Goal: Check status: Check status

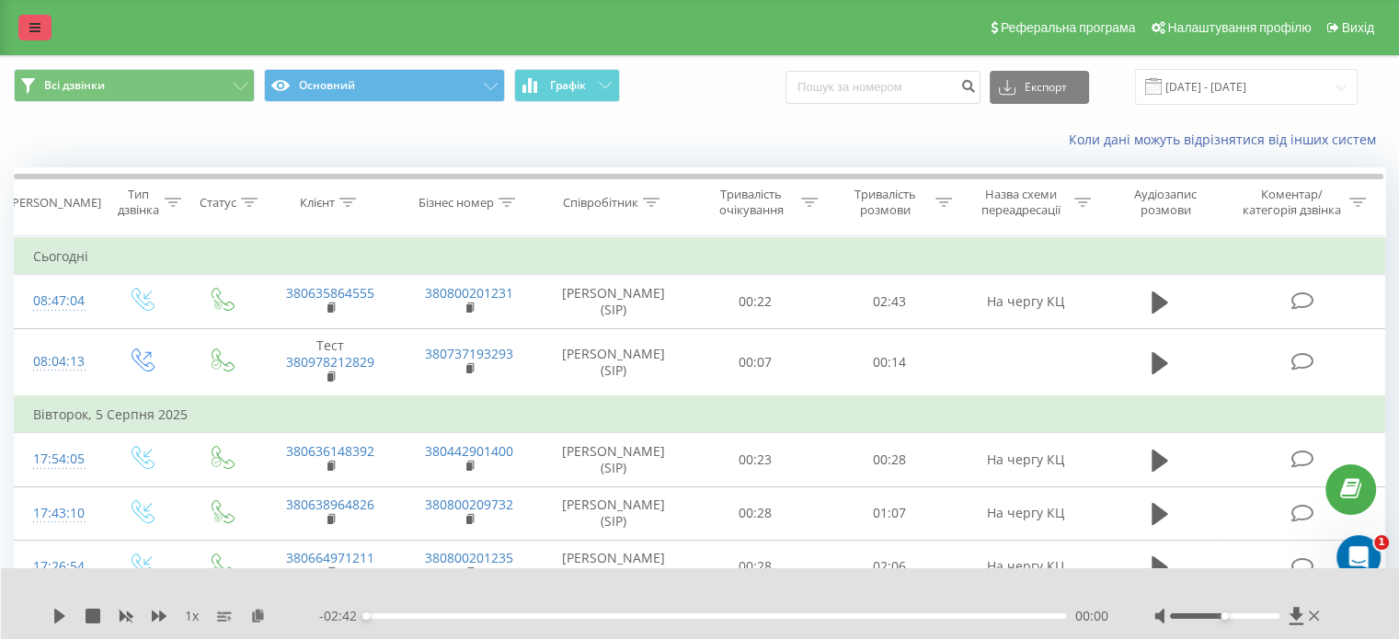
click at [46, 19] on link at bounding box center [34, 28] width 33 height 26
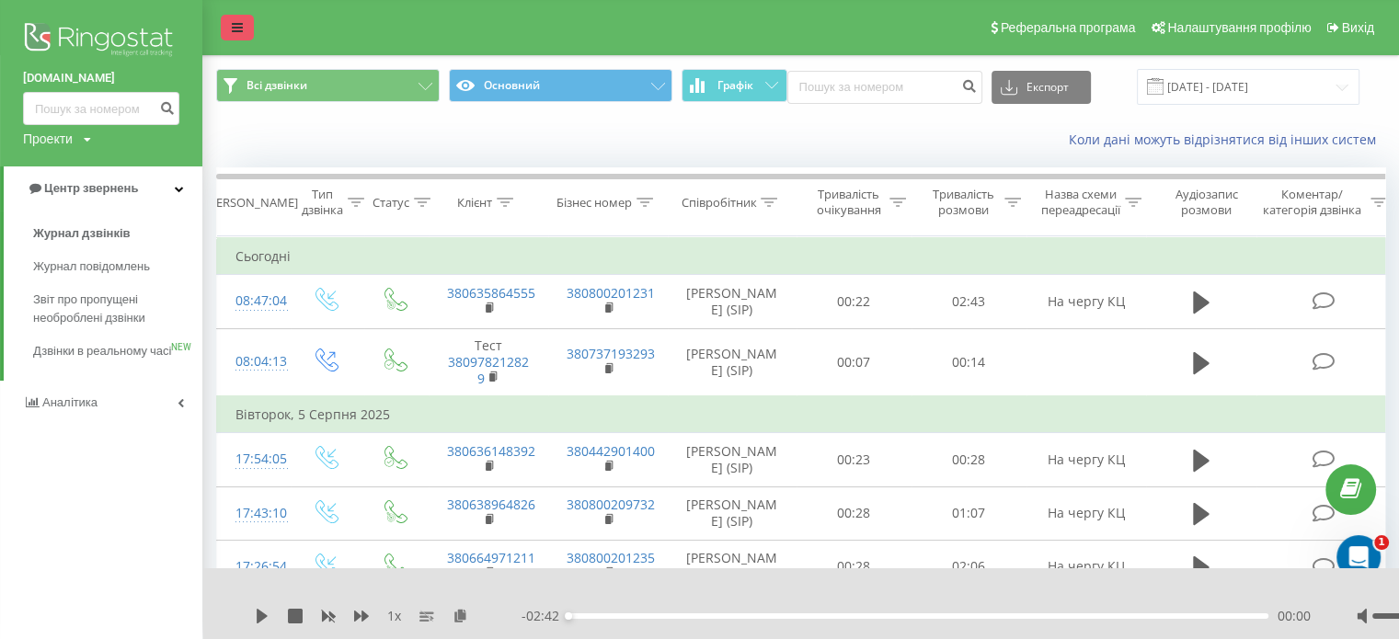
click at [235, 29] on icon at bounding box center [237, 27] width 11 height 13
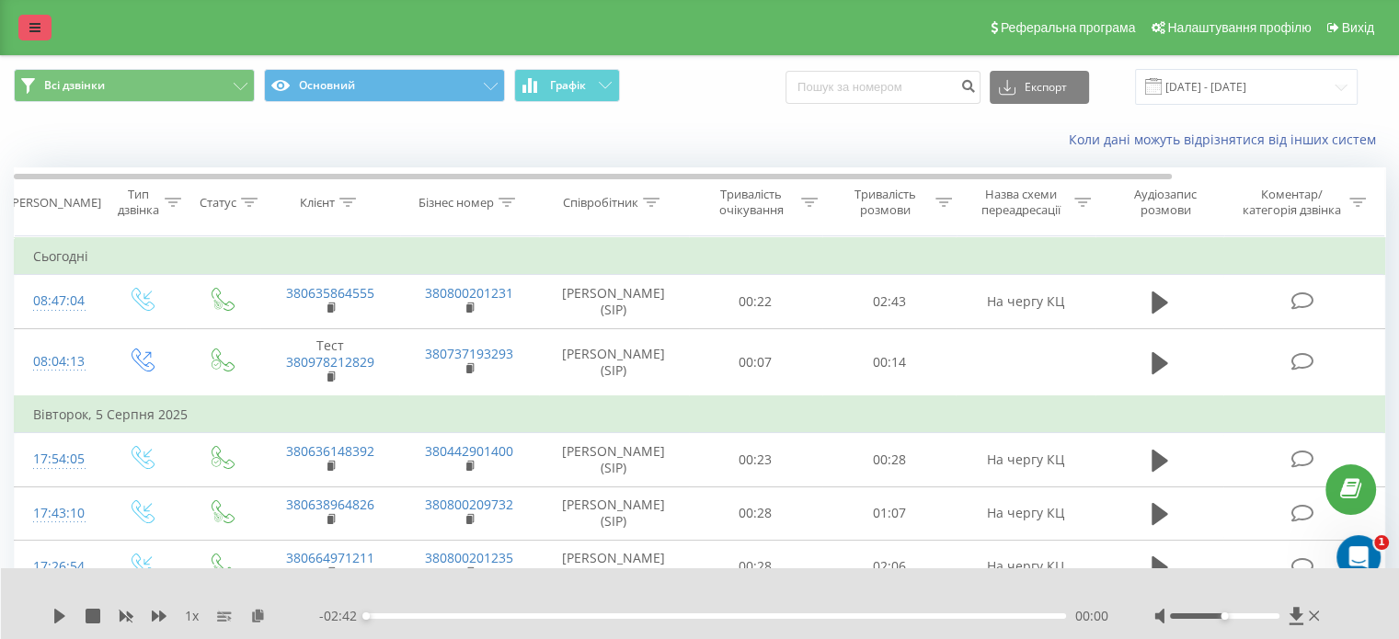
click at [34, 21] on icon at bounding box center [34, 27] width 11 height 13
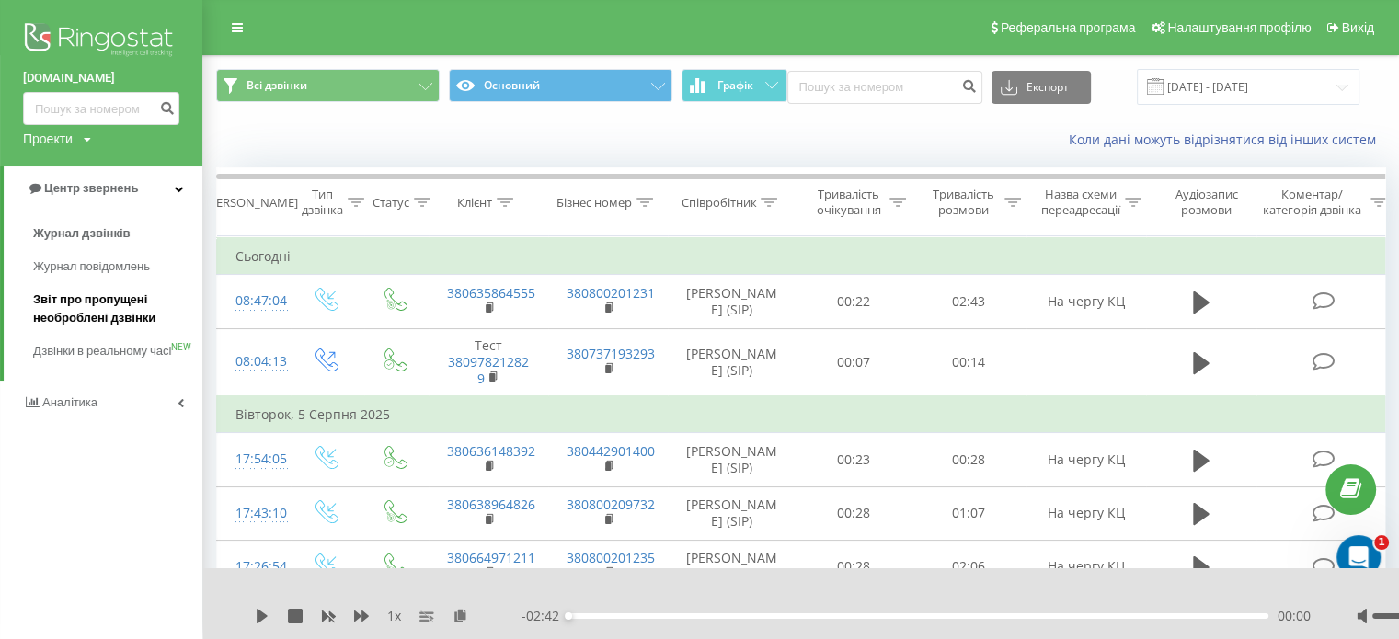
click at [120, 291] on span "Звіт про пропущені необроблені дзвінки" at bounding box center [113, 309] width 160 height 37
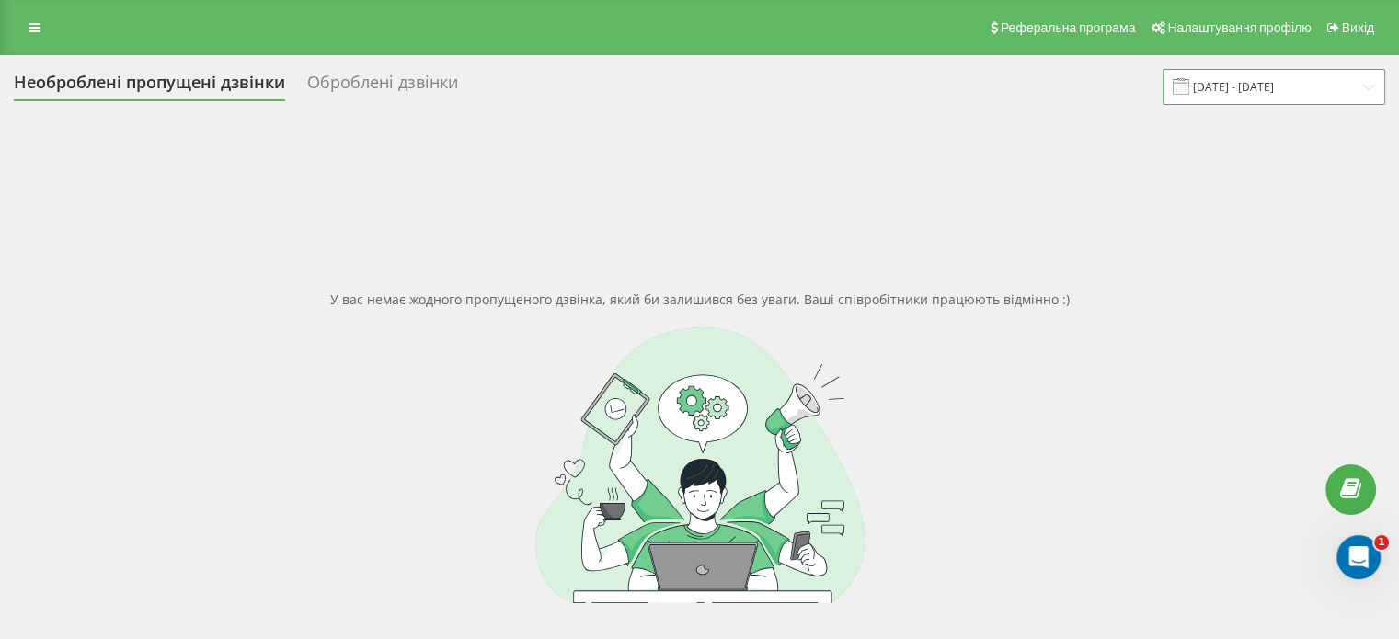
click at [1231, 80] on input "[DATE] - [DATE]" at bounding box center [1273, 87] width 223 height 36
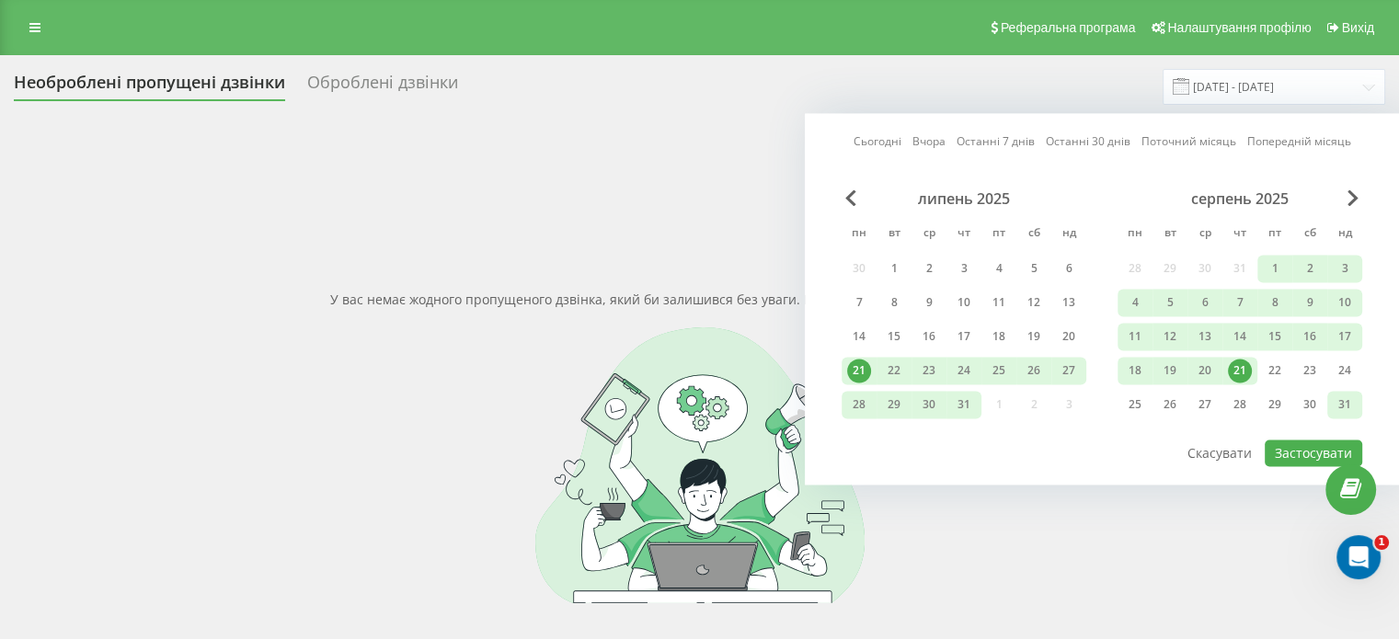
click at [1335, 404] on div "31" at bounding box center [1344, 405] width 24 height 24
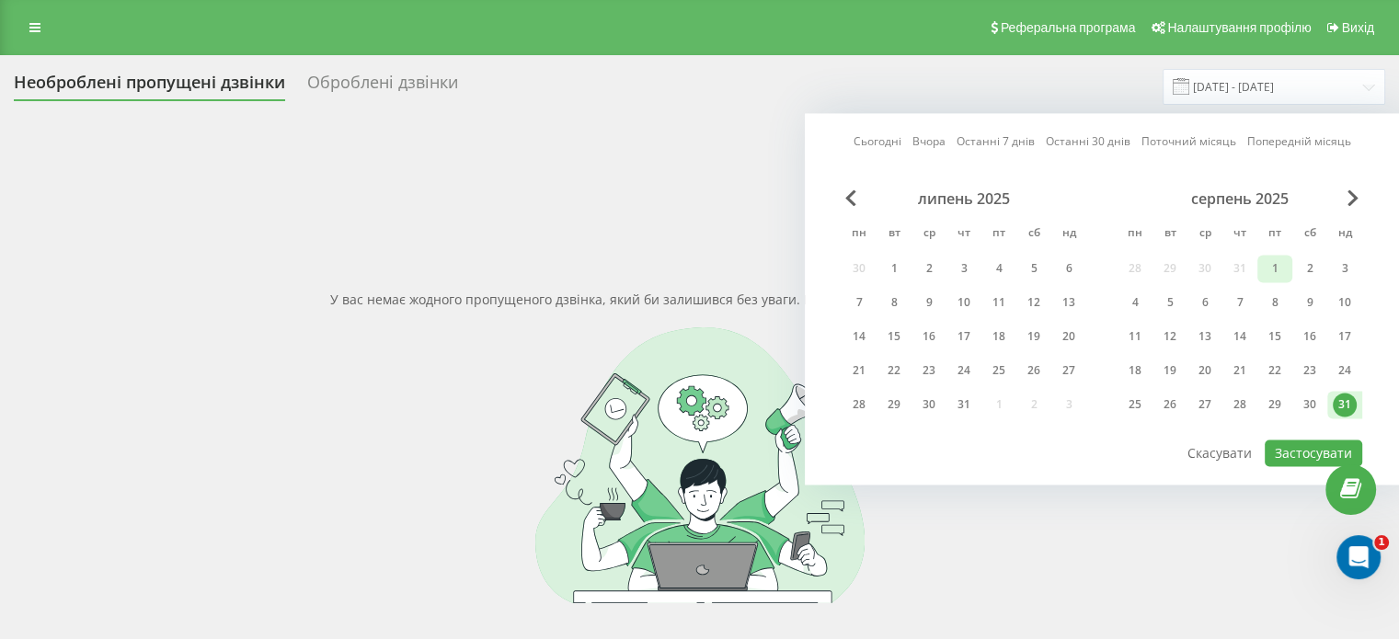
click at [1275, 275] on div "1" at bounding box center [1274, 269] width 24 height 24
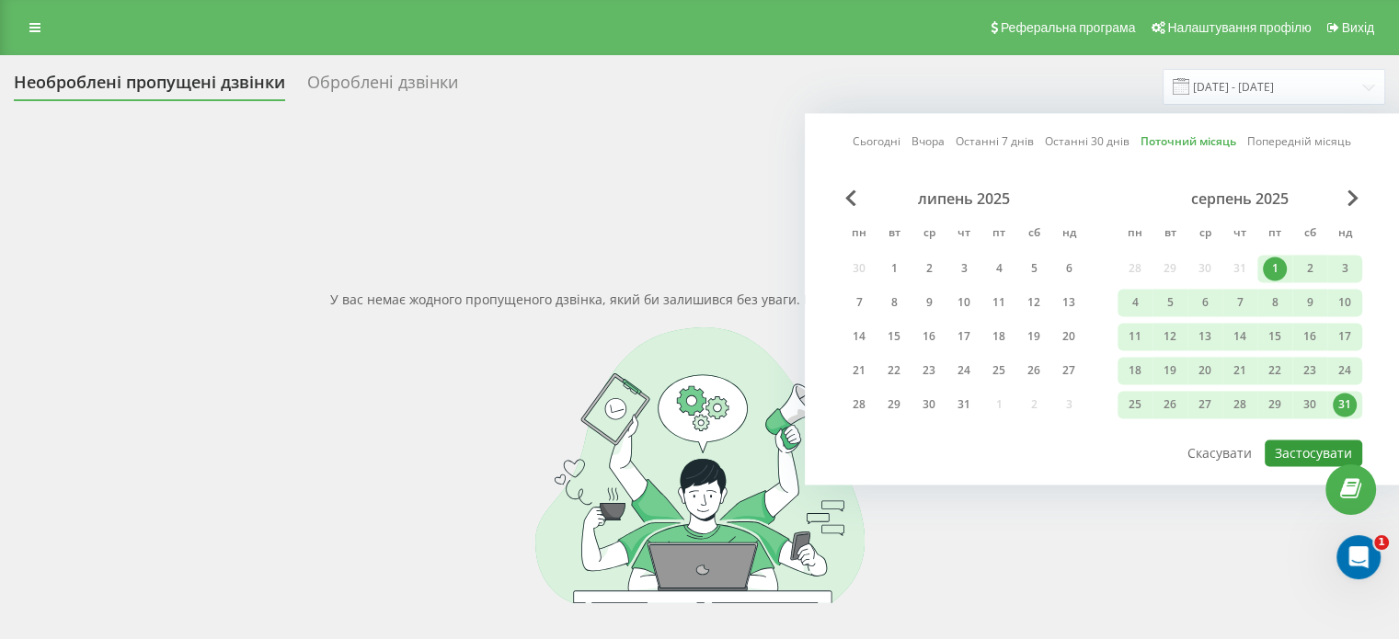
click at [1320, 451] on button "Застосувати" at bounding box center [1312, 453] width 97 height 27
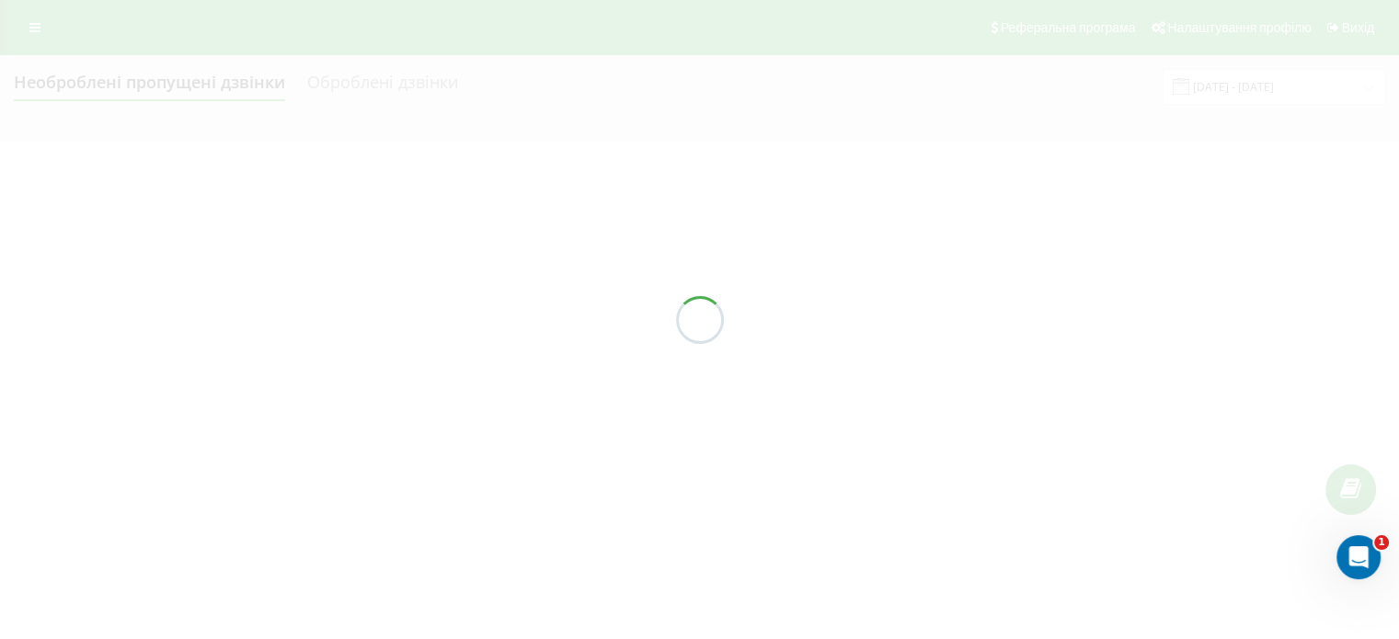
type input "[DATE] - [DATE]"
